Goal: Task Accomplishment & Management: Manage account settings

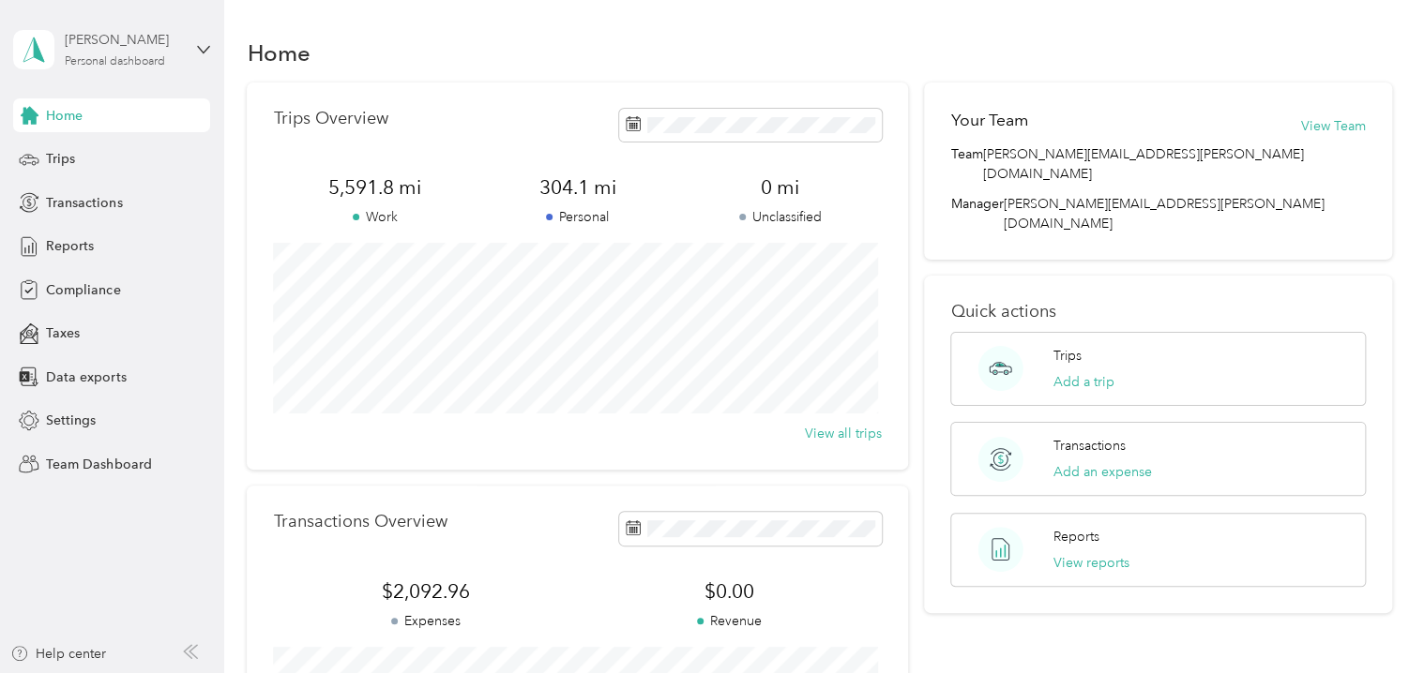
click at [149, 53] on div "[PERSON_NAME] Personal dashboard" at bounding box center [123, 49] width 117 height 38
click at [106, 148] on div "Team dashboard" at bounding box center [80, 154] width 100 height 20
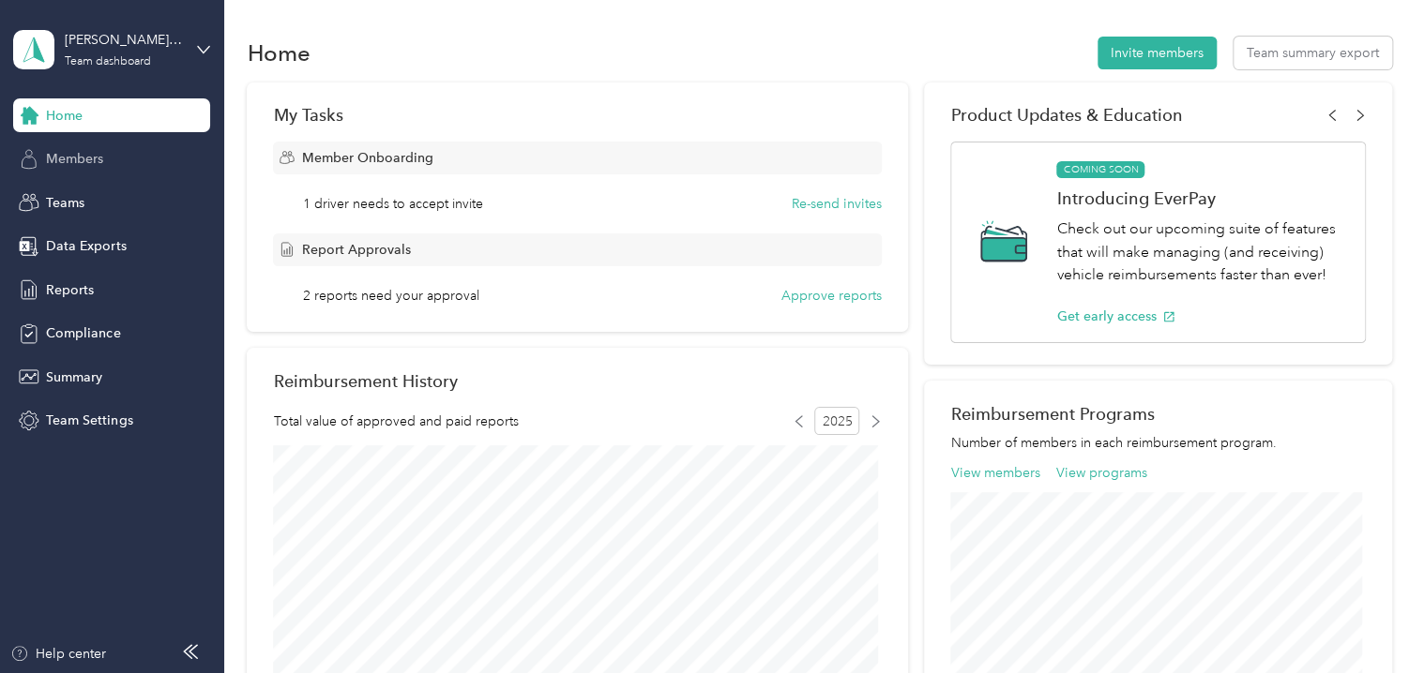
click at [68, 154] on span "Members" at bounding box center [74, 159] width 57 height 20
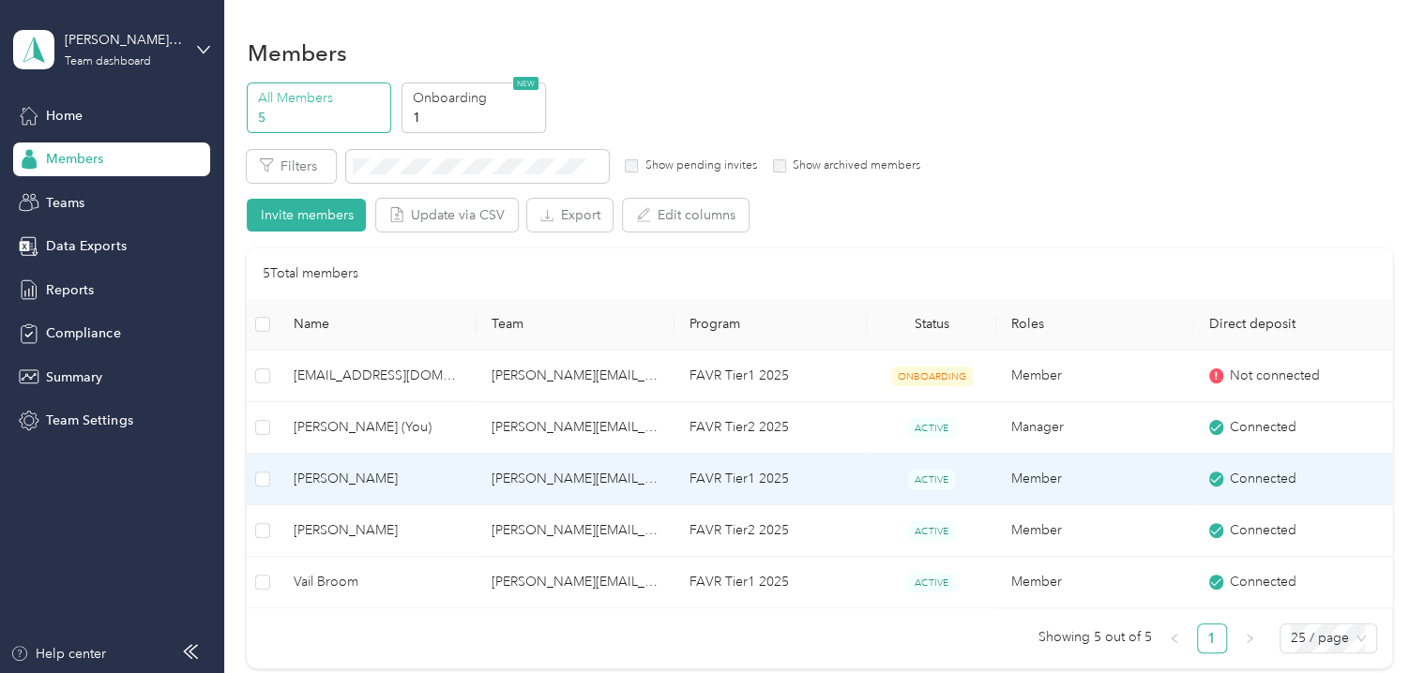
click at [547, 484] on td "[PERSON_NAME][EMAIL_ADDRESS][PERSON_NAME][DOMAIN_NAME]" at bounding box center [576, 480] width 198 height 52
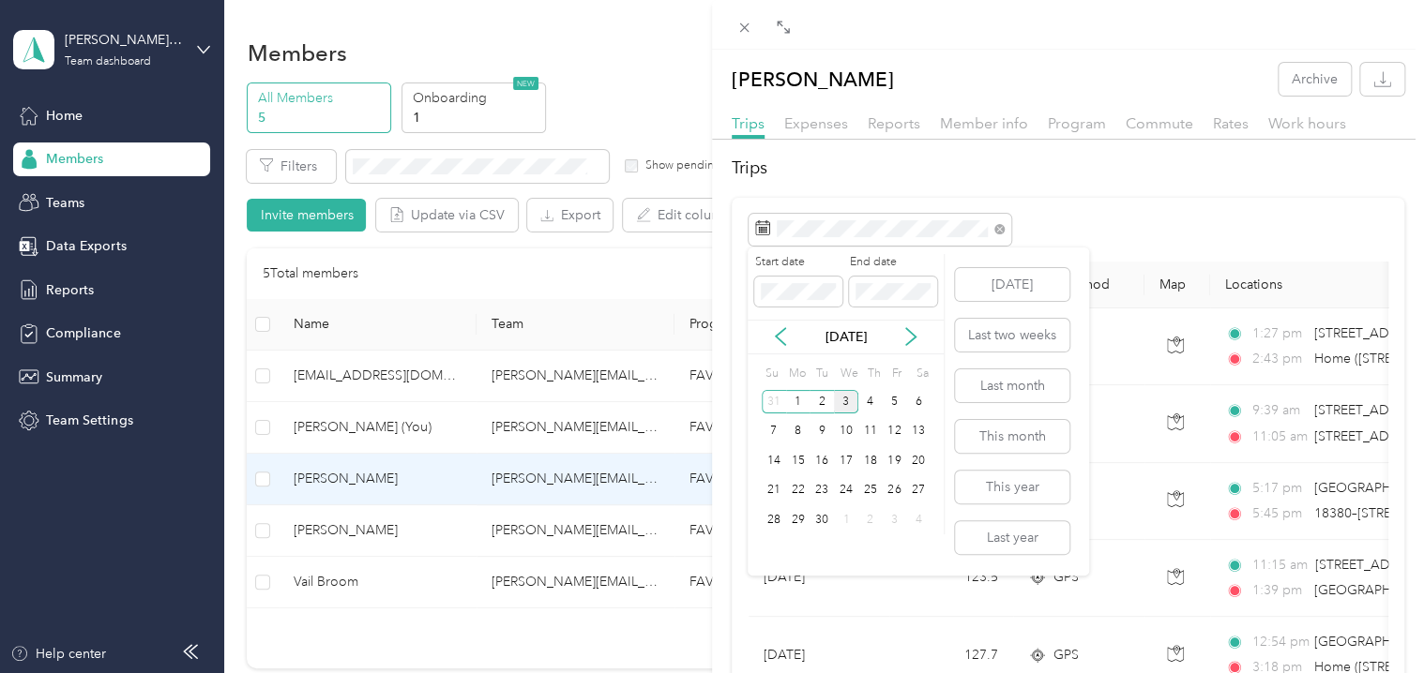
click at [778, 346] on div "[DATE]" at bounding box center [846, 337] width 196 height 20
click at [784, 339] on icon at bounding box center [780, 336] width 19 height 19
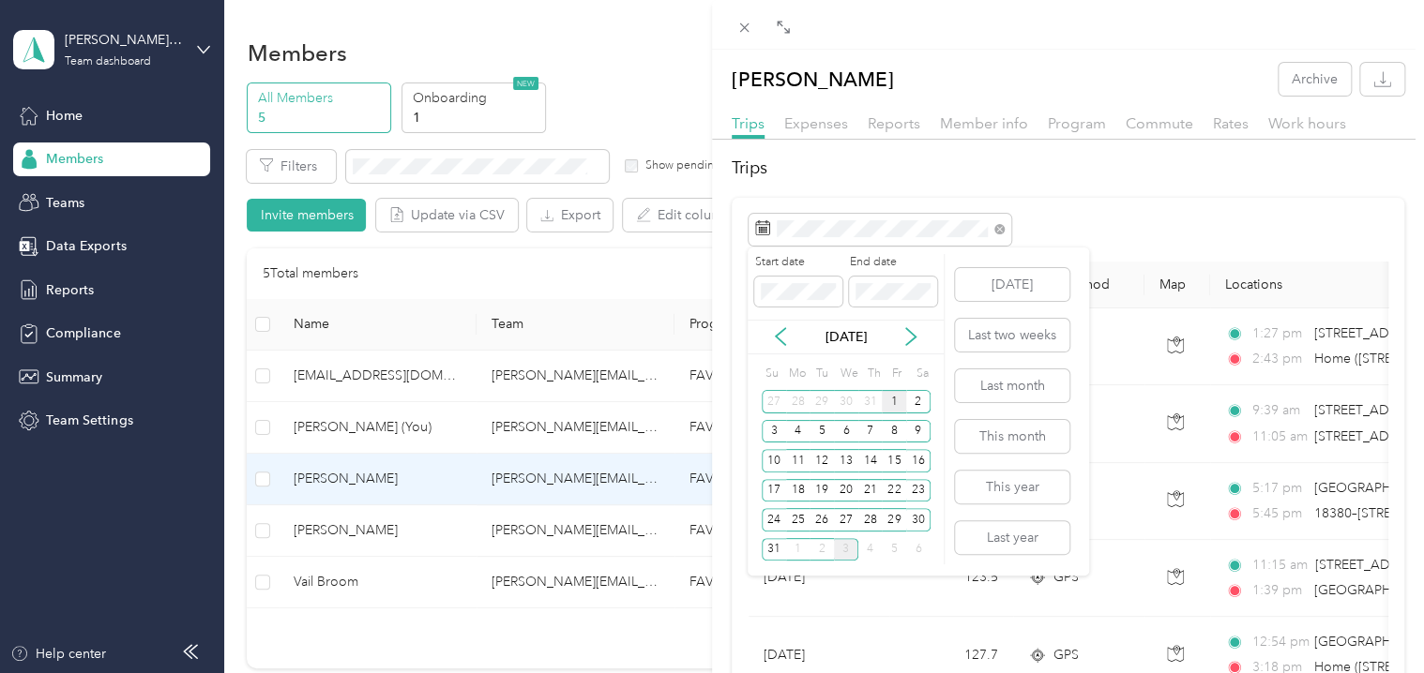
click at [891, 398] on div "1" at bounding box center [894, 401] width 24 height 23
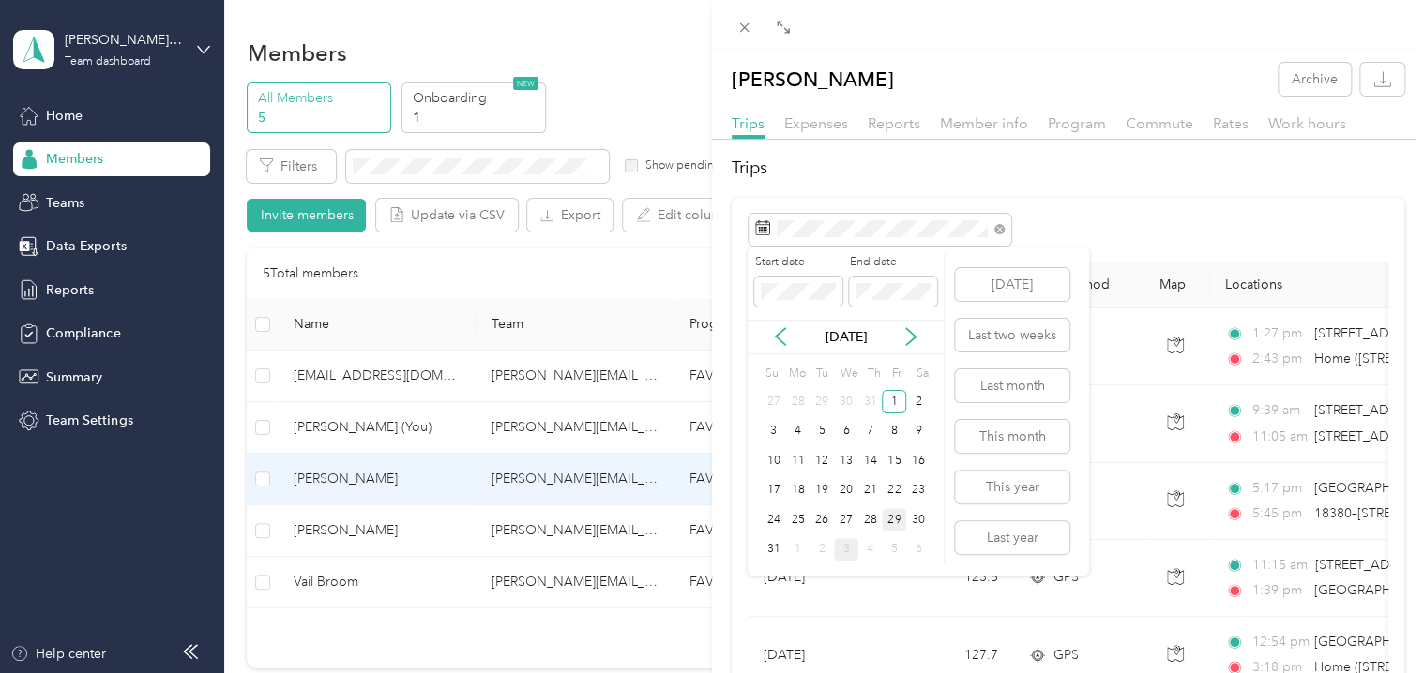
click at [895, 522] on div "29" at bounding box center [894, 519] width 24 height 23
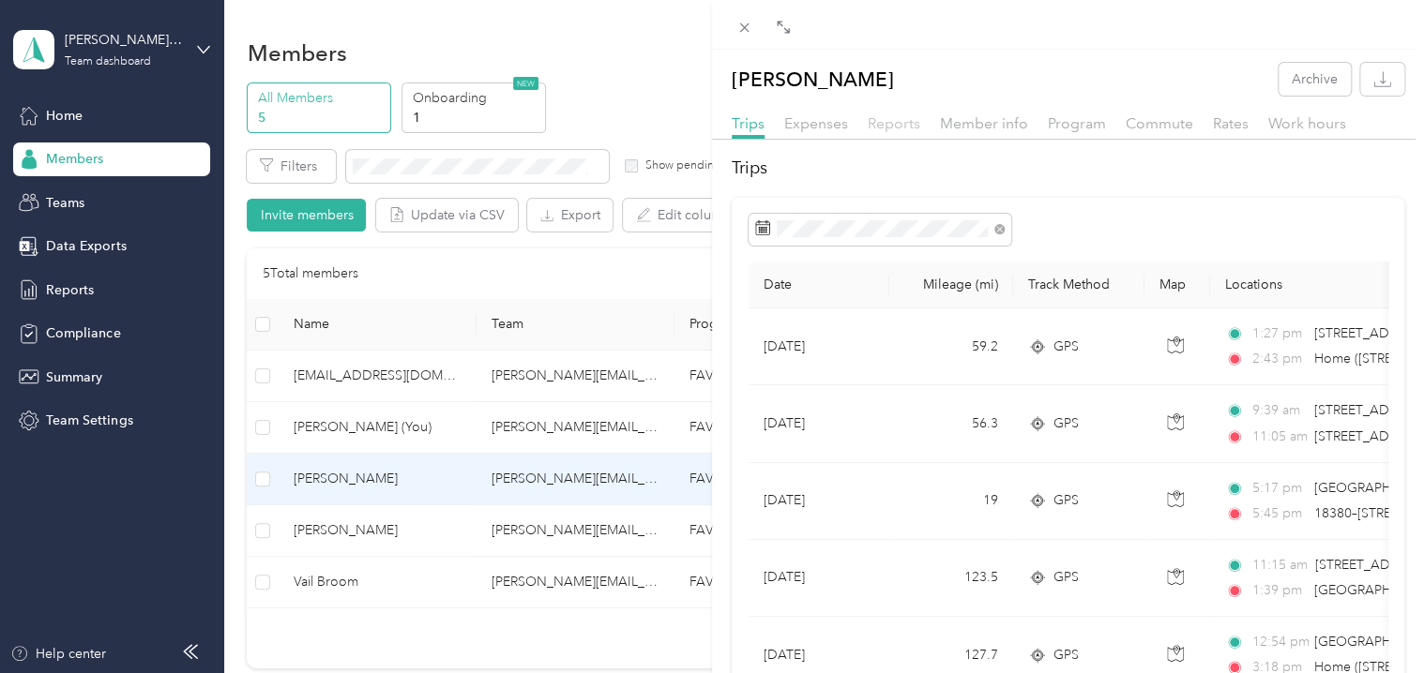
click at [904, 126] on span "Reports" at bounding box center [894, 123] width 53 height 18
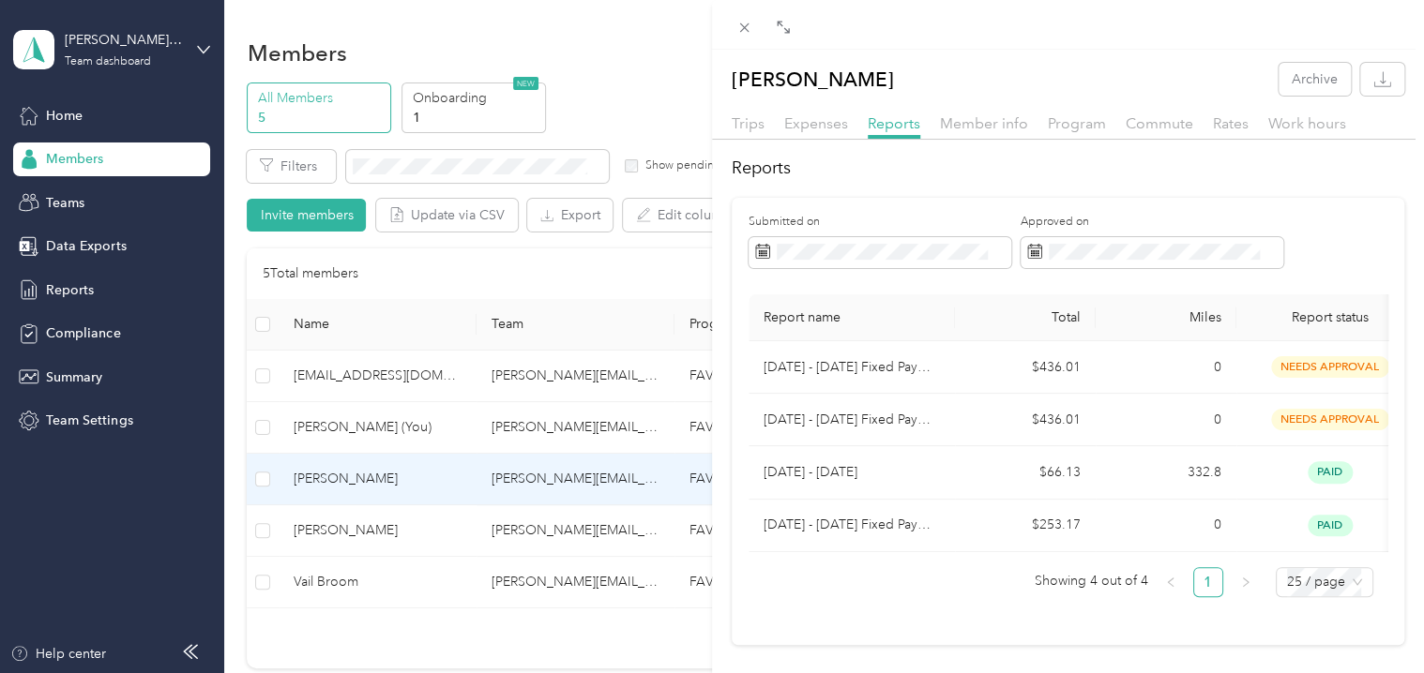
click at [356, 546] on div "[PERSON_NAME] Archive Trips Expenses Reports Member info Program Commute Rates …" at bounding box center [712, 336] width 1424 height 673
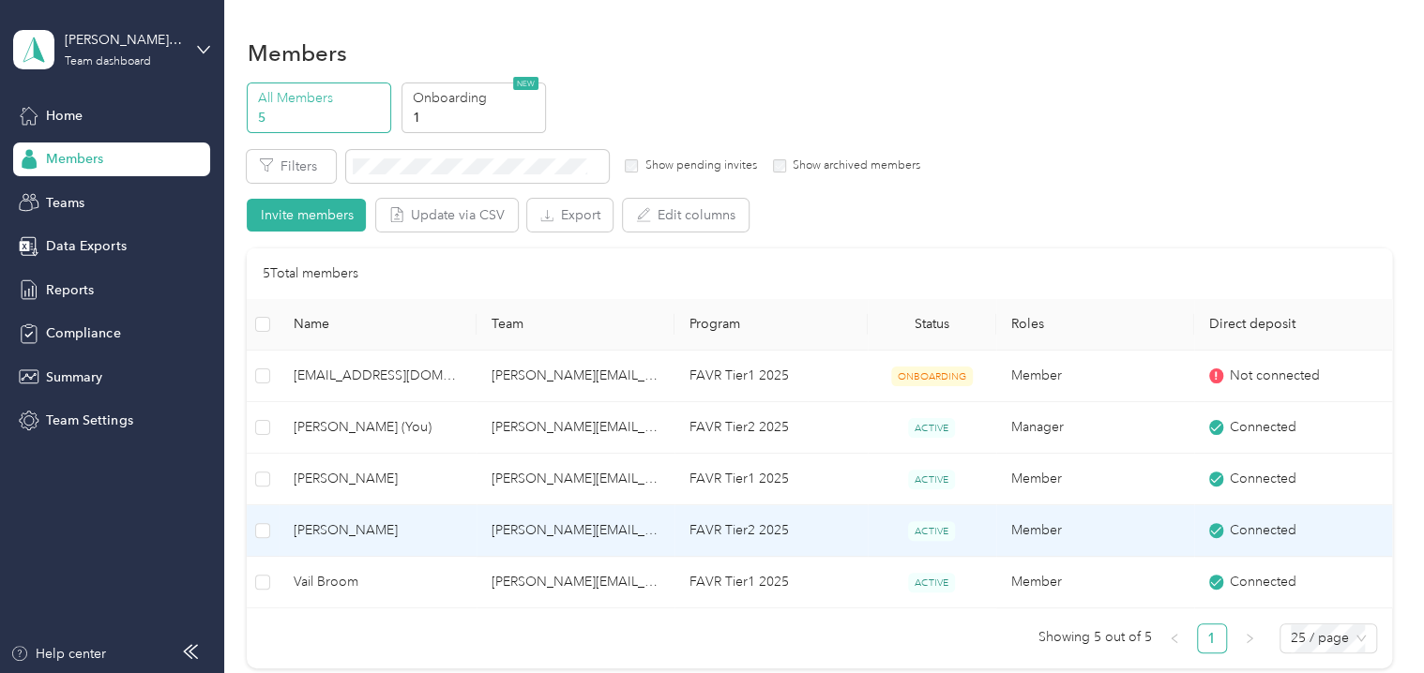
click at [344, 537] on span "[PERSON_NAME]" at bounding box center [378, 531] width 168 height 21
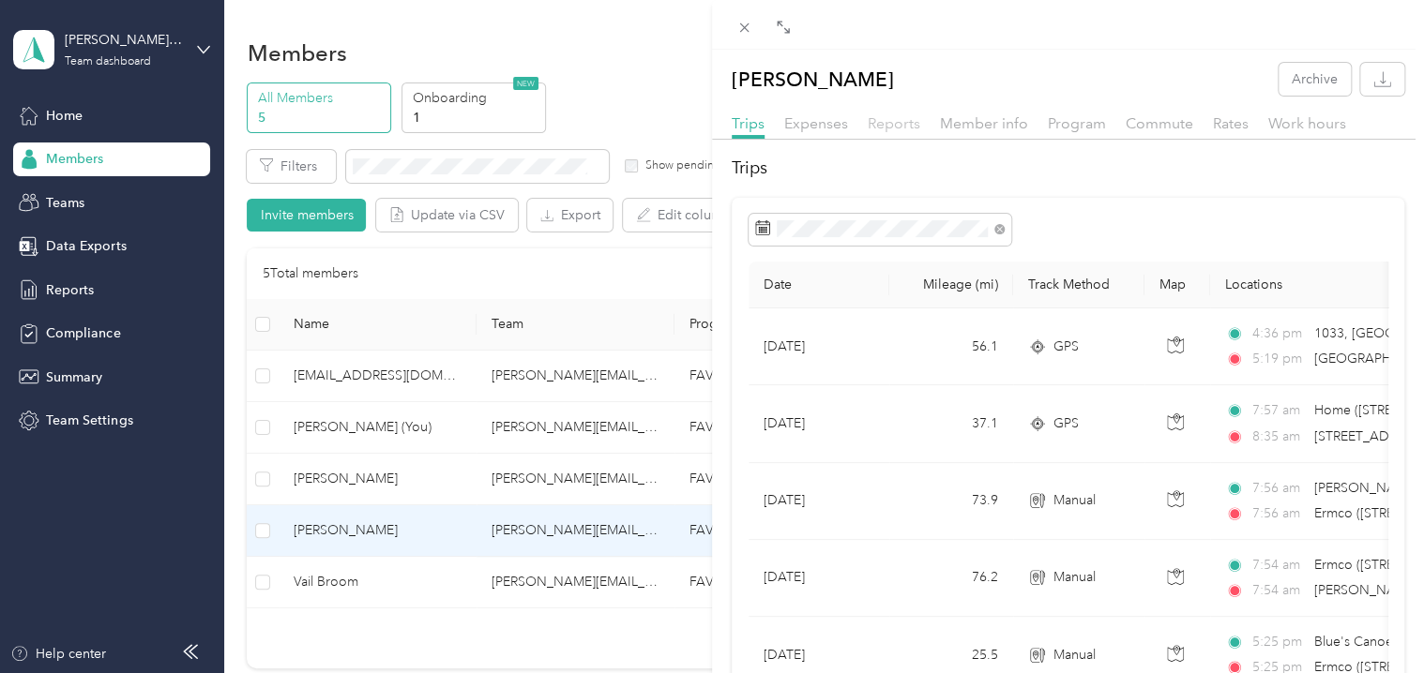
click at [870, 119] on span "Reports" at bounding box center [894, 123] width 53 height 18
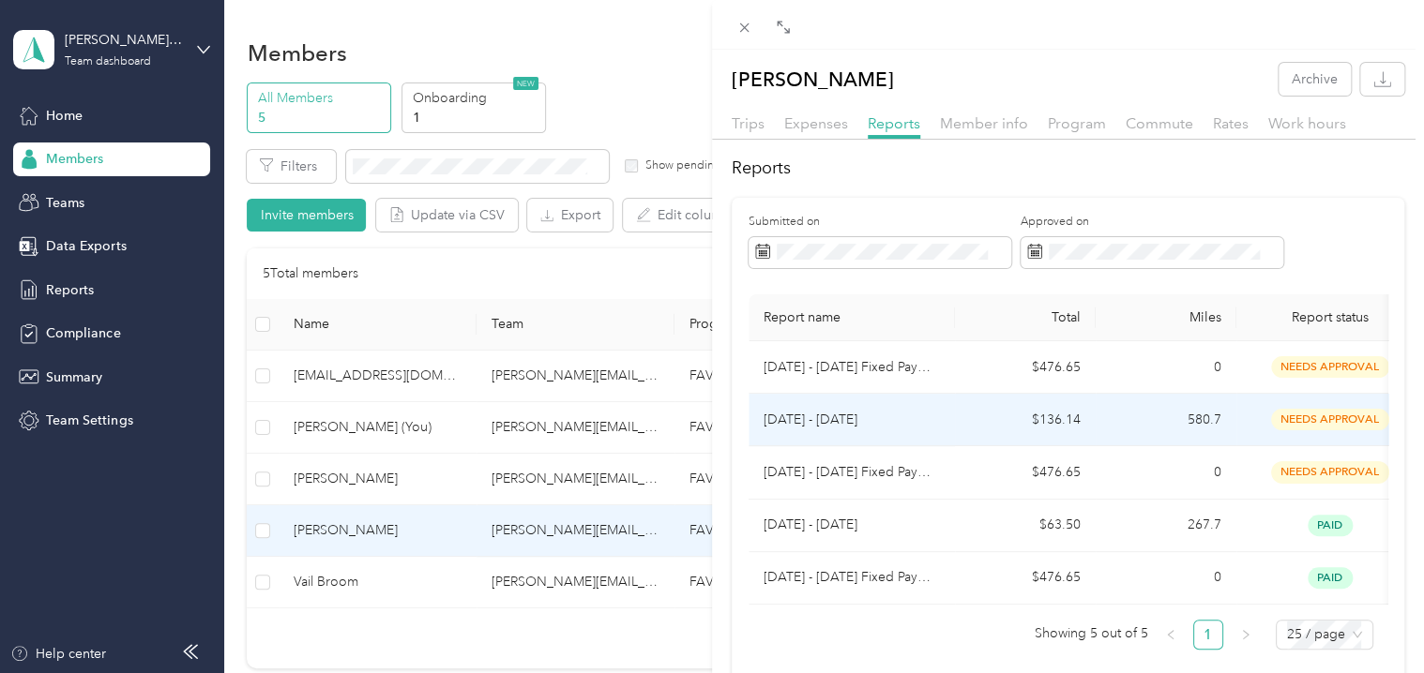
click at [809, 408] on td "[DATE] - [DATE]" at bounding box center [852, 420] width 206 height 53
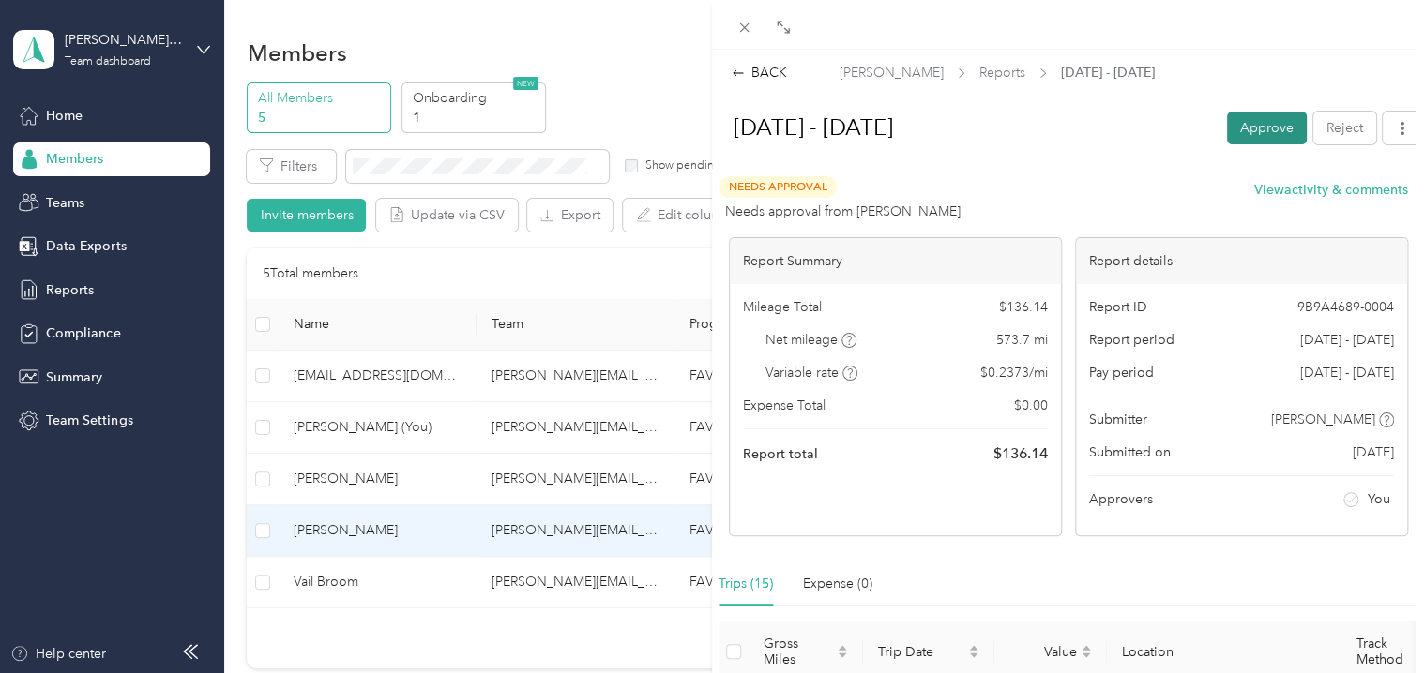
click at [1242, 126] on button "Approve" at bounding box center [1267, 128] width 80 height 33
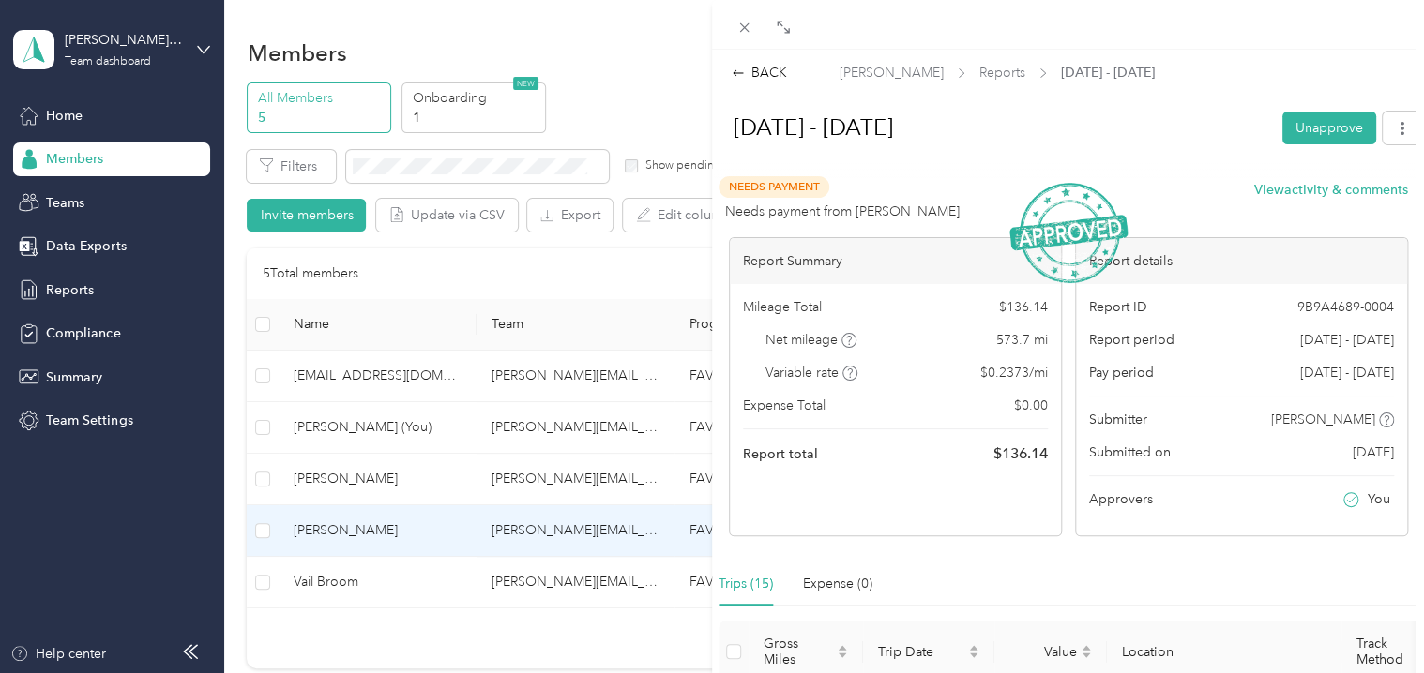
click at [405, 280] on div "BACK [PERSON_NAME] Reports [DATE] - [DATE] [DATE] - [DATE] Unapprove Needs Paym…" at bounding box center [712, 336] width 1424 height 673
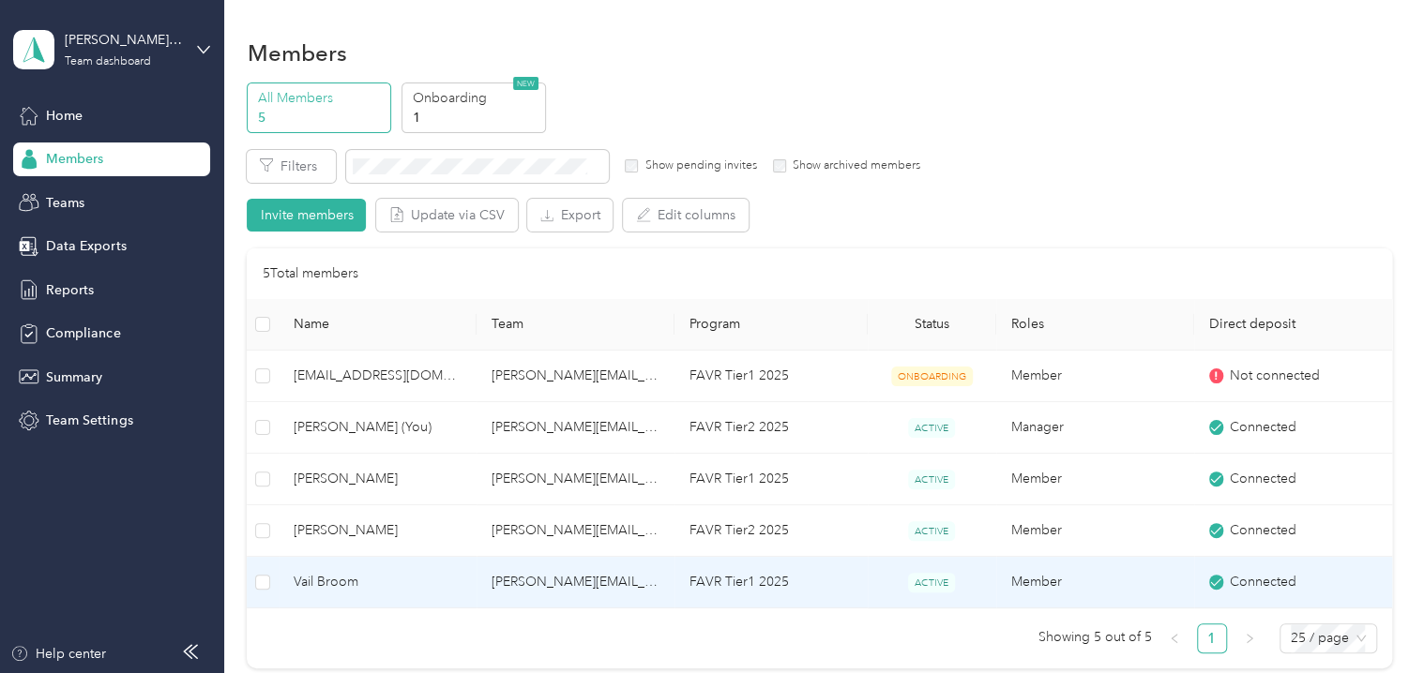
click at [494, 574] on td "[PERSON_NAME][EMAIL_ADDRESS][PERSON_NAME][DOMAIN_NAME]" at bounding box center [576, 583] width 198 height 52
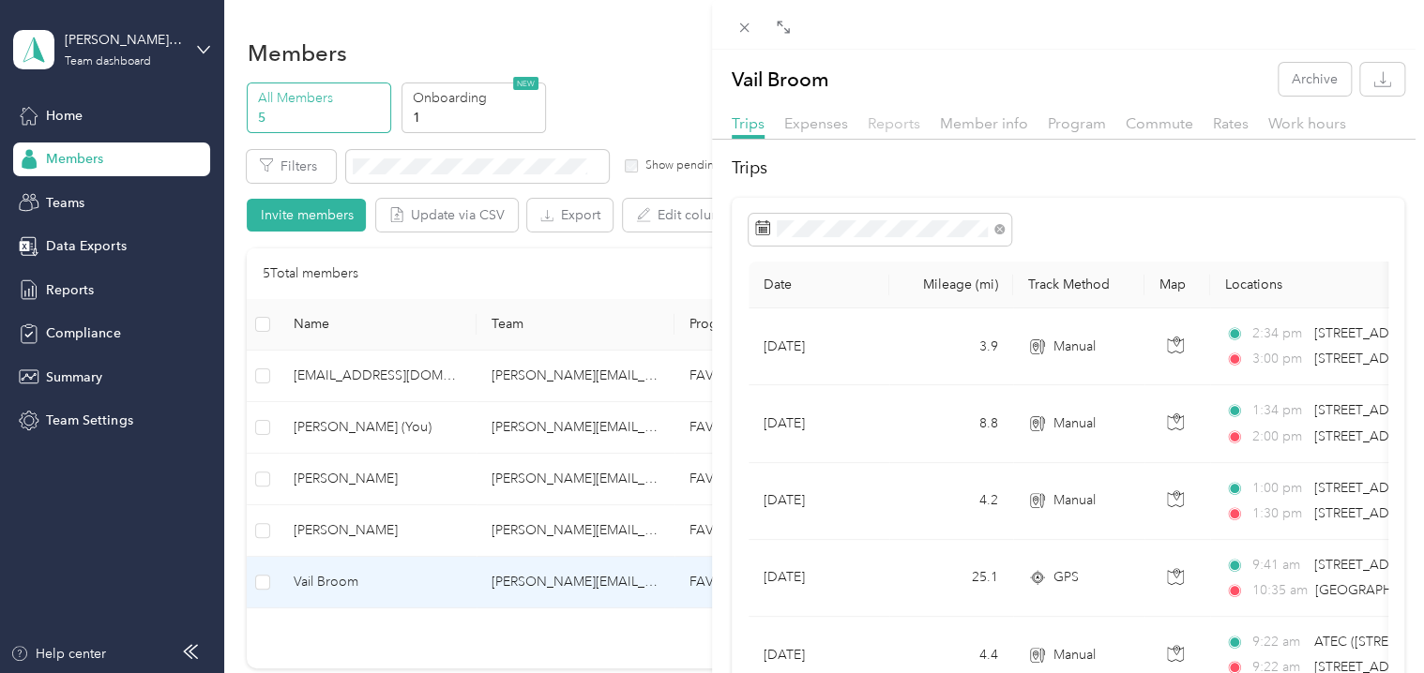
click at [883, 125] on span "Reports" at bounding box center [894, 123] width 53 height 18
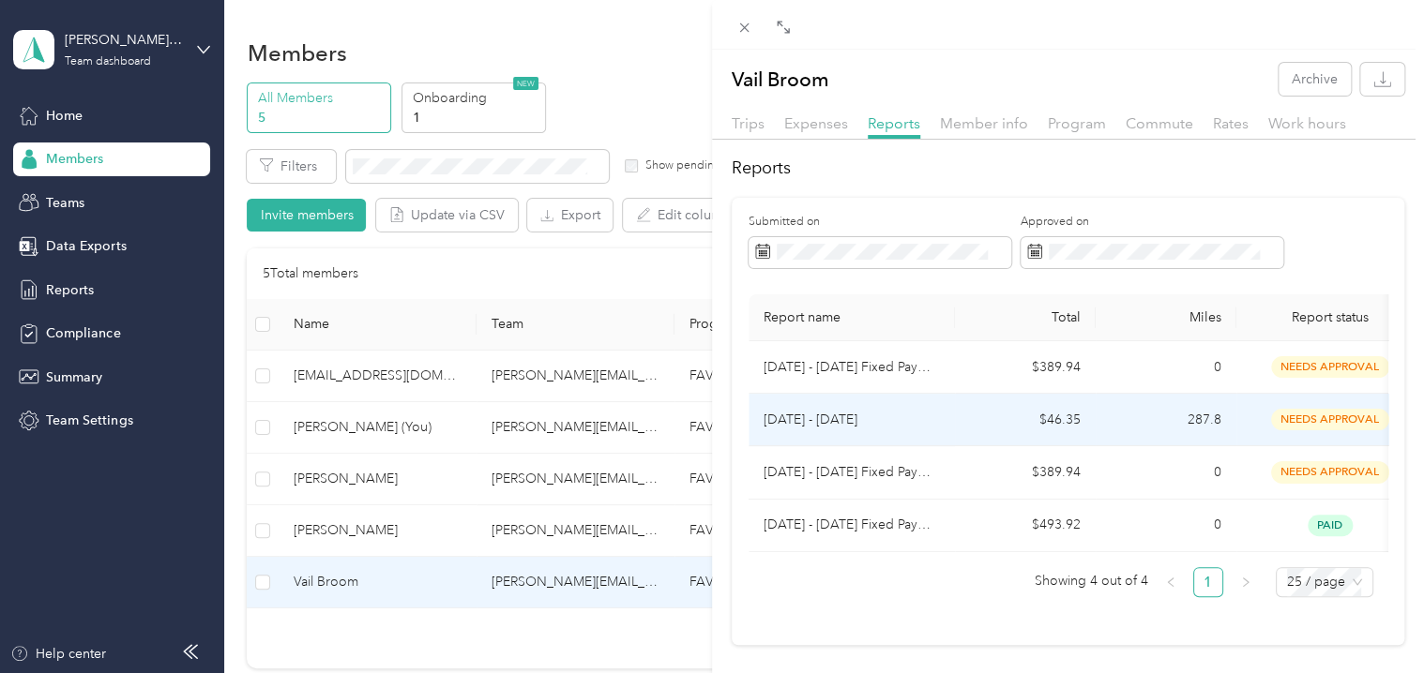
click at [803, 424] on p "[DATE] - [DATE]" at bounding box center [852, 420] width 176 height 21
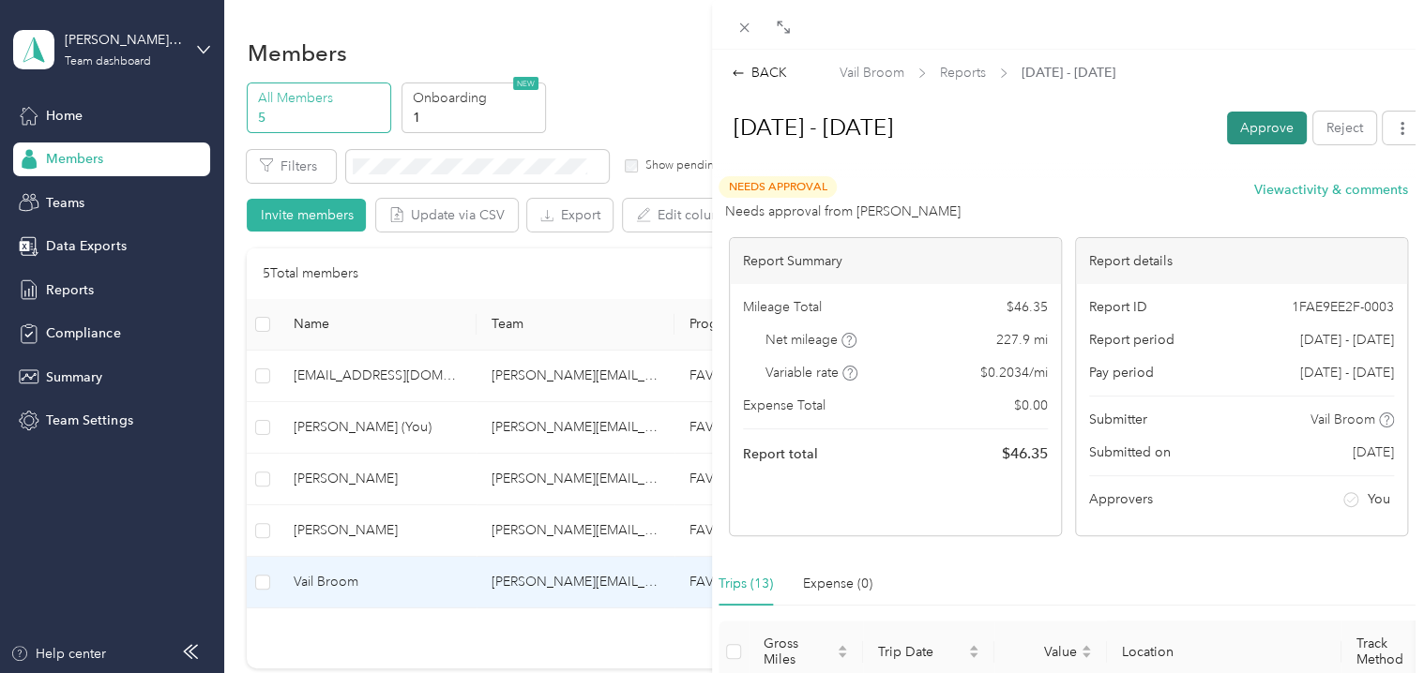
click at [1227, 128] on button "Approve" at bounding box center [1267, 128] width 80 height 33
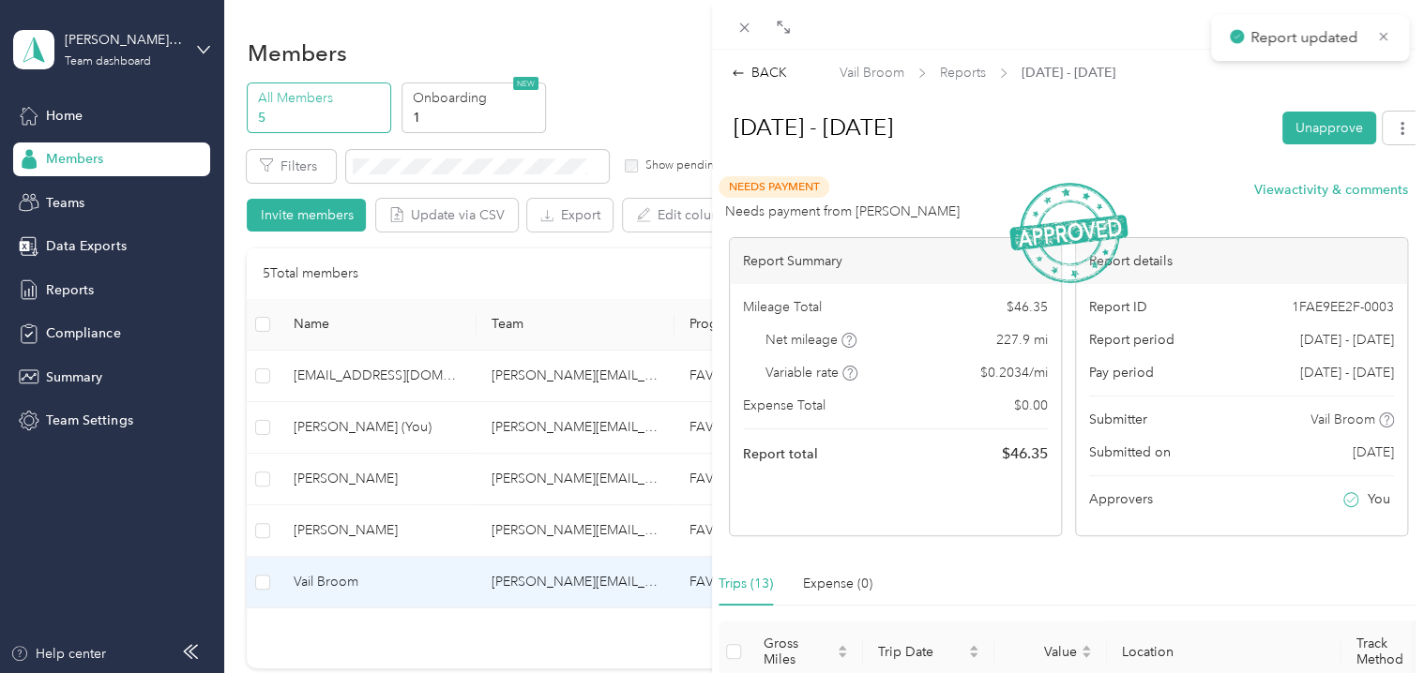
click at [743, 67] on icon at bounding box center [738, 73] width 13 height 13
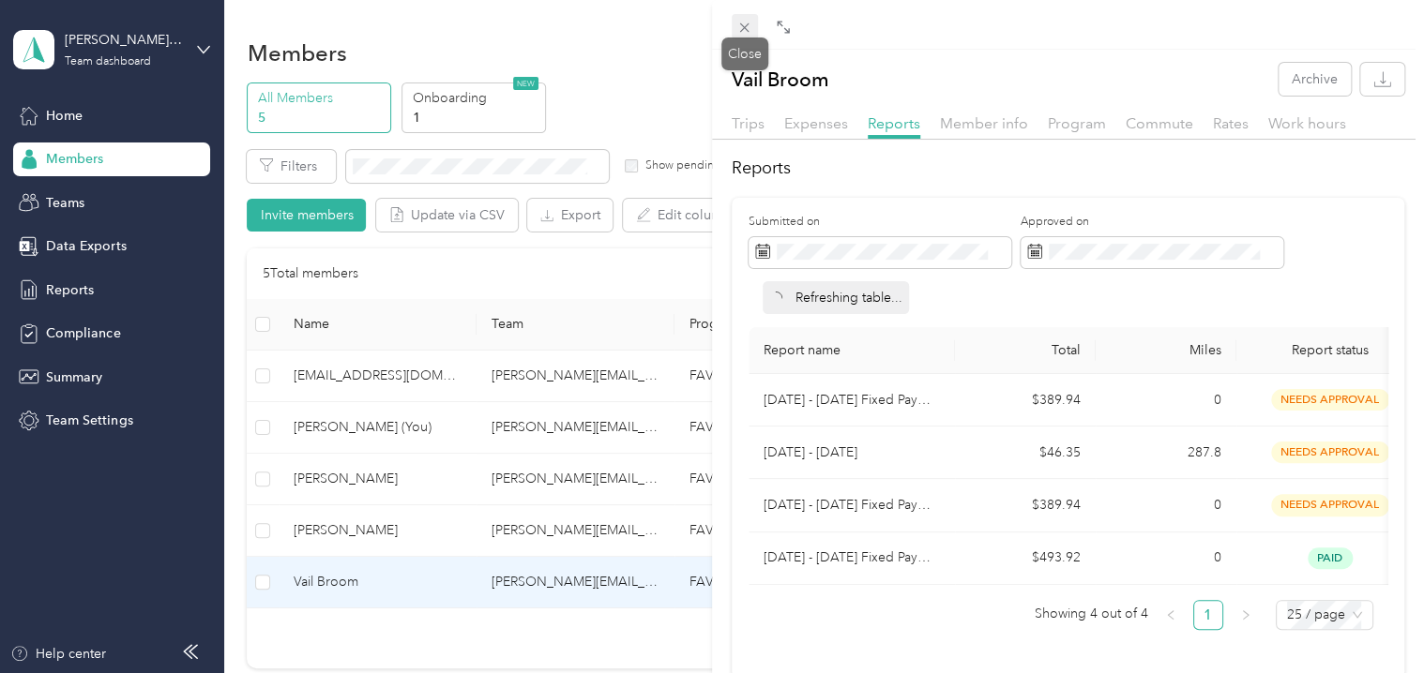
click at [743, 21] on icon at bounding box center [744, 28] width 16 height 16
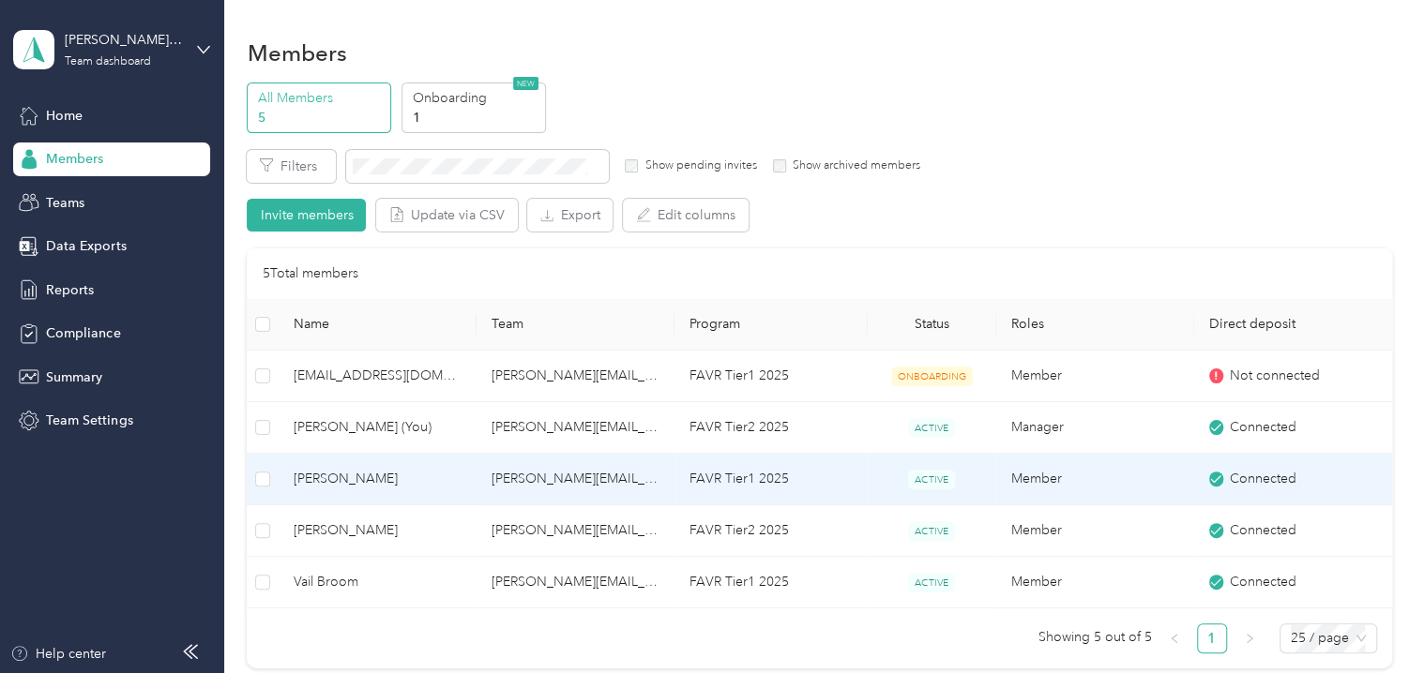
click at [548, 486] on td "[PERSON_NAME][EMAIL_ADDRESS][PERSON_NAME][DOMAIN_NAME]" at bounding box center [576, 480] width 198 height 52
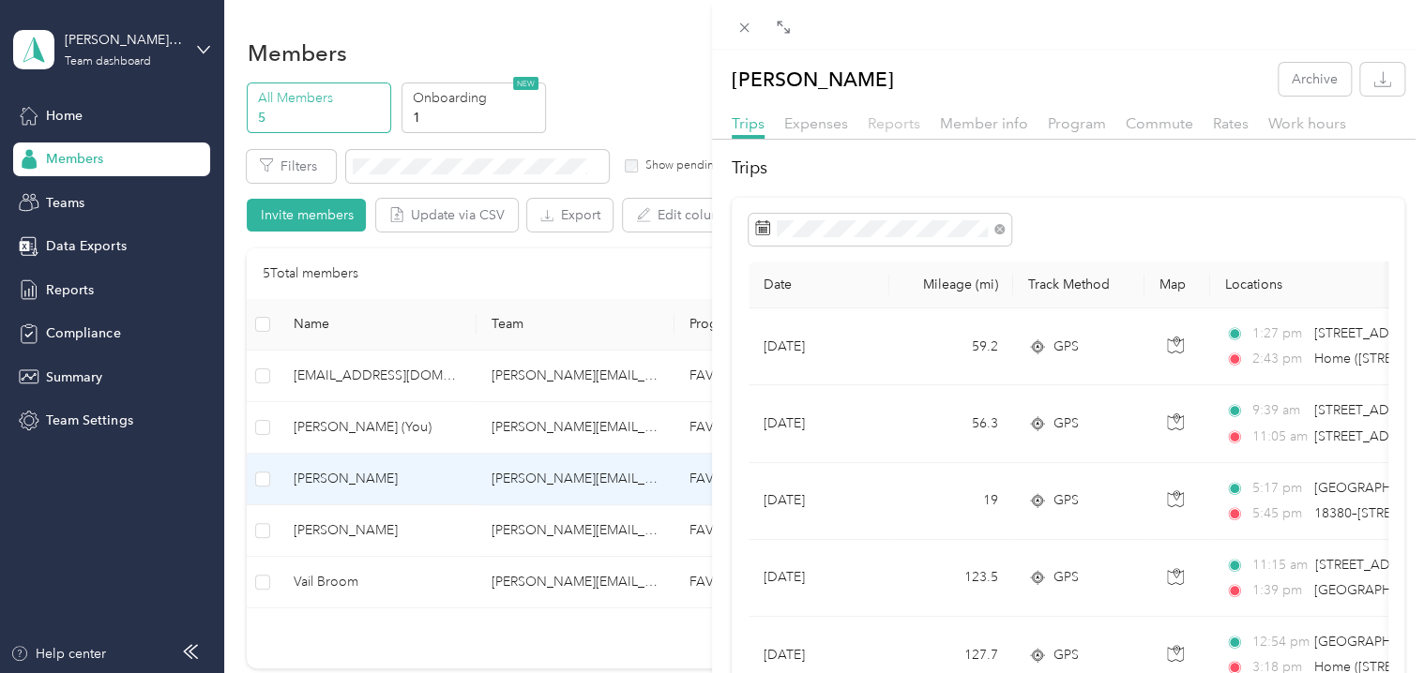
click at [878, 115] on span "Reports" at bounding box center [894, 123] width 53 height 18
